Goal: Find specific page/section: Find specific page/section

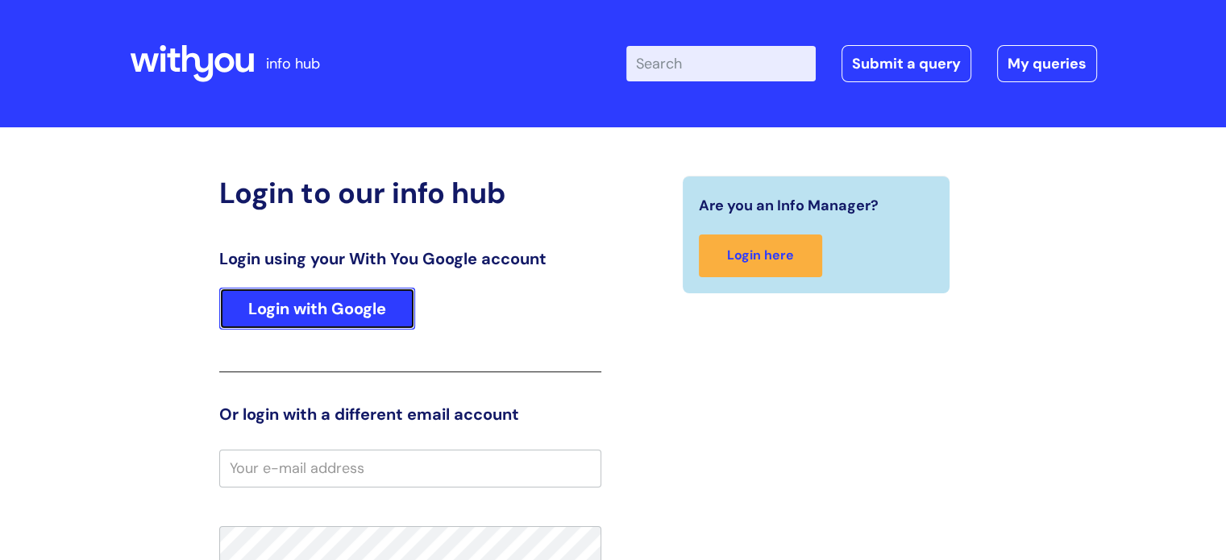
drag, startPoint x: 0, startPoint y: 0, endPoint x: 305, endPoint y: 312, distance: 436.0
click at [303, 315] on link "Login with Google" at bounding box center [317, 309] width 196 height 42
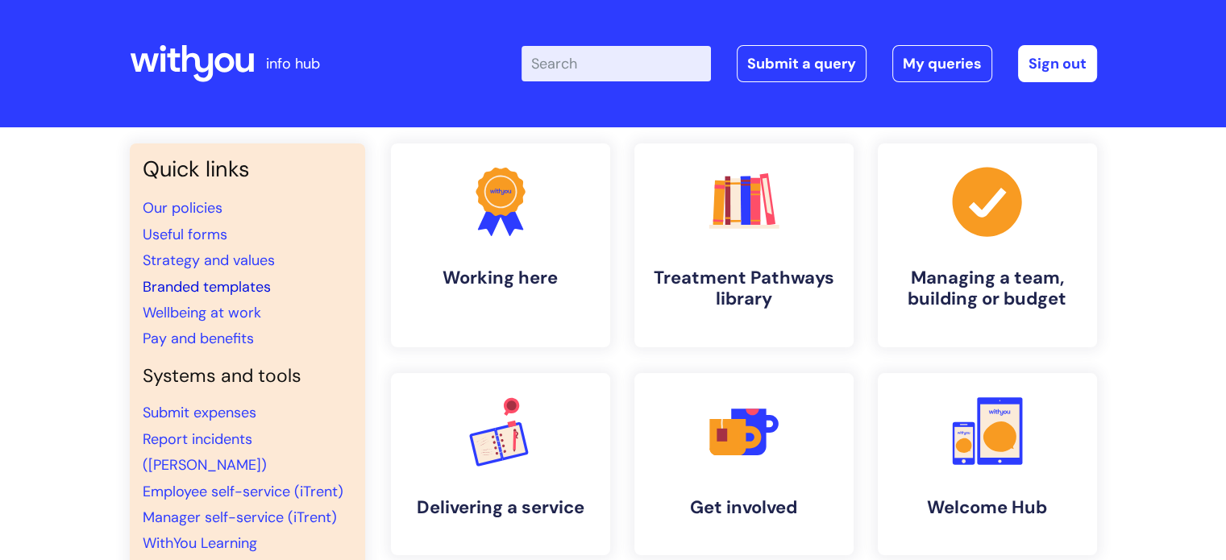
click at [212, 283] on link "Branded templates" at bounding box center [207, 286] width 128 height 19
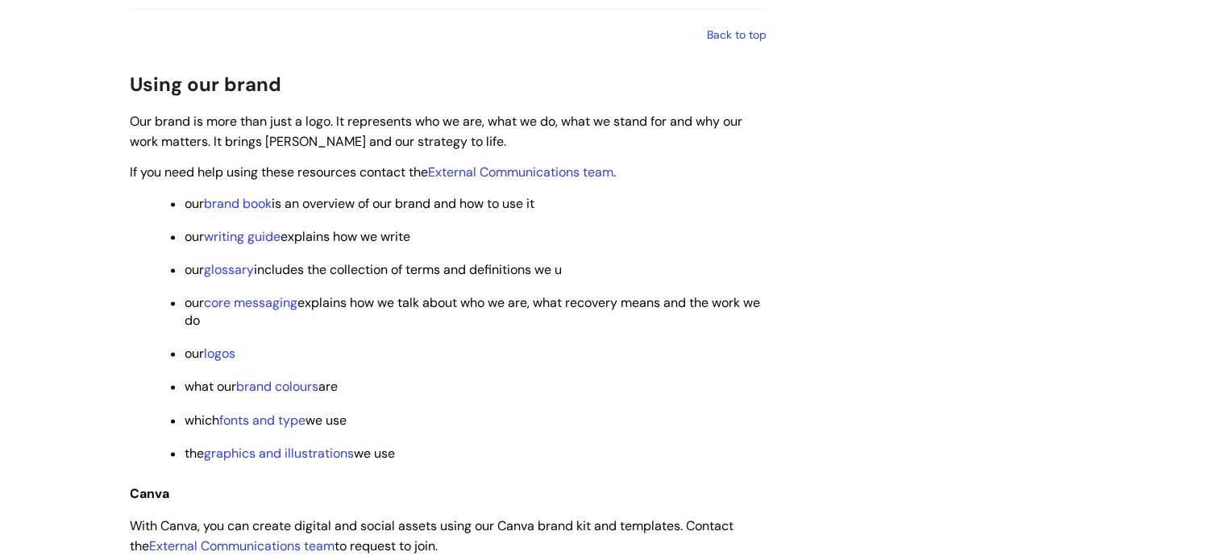
scroll to position [2257, 0]
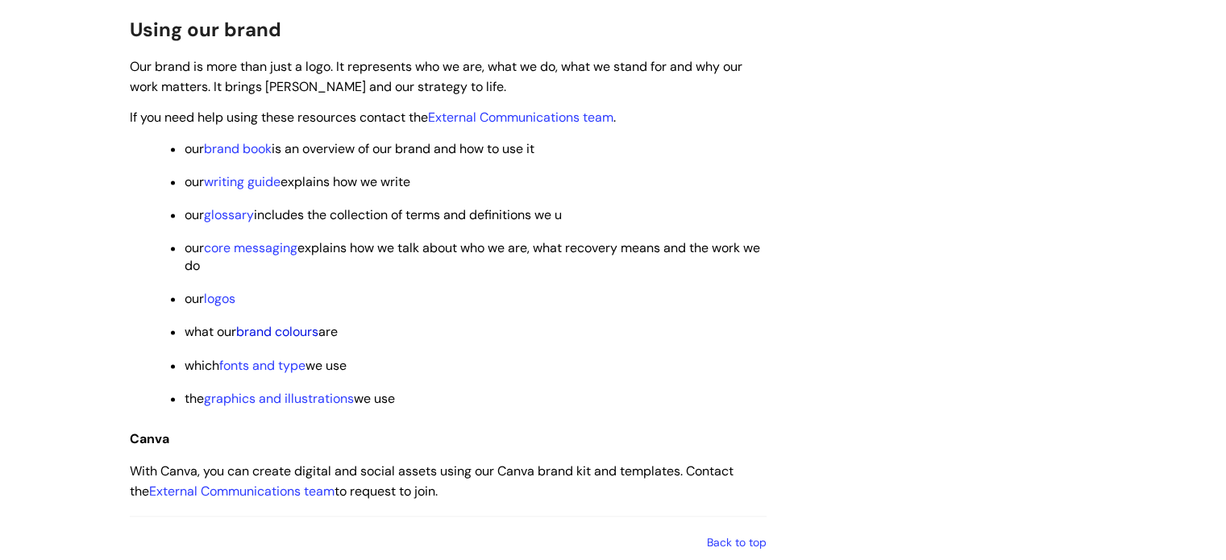
click at [280, 340] on link "brand colours" at bounding box center [277, 331] width 82 height 17
